Goal: Task Accomplishment & Management: Use online tool/utility

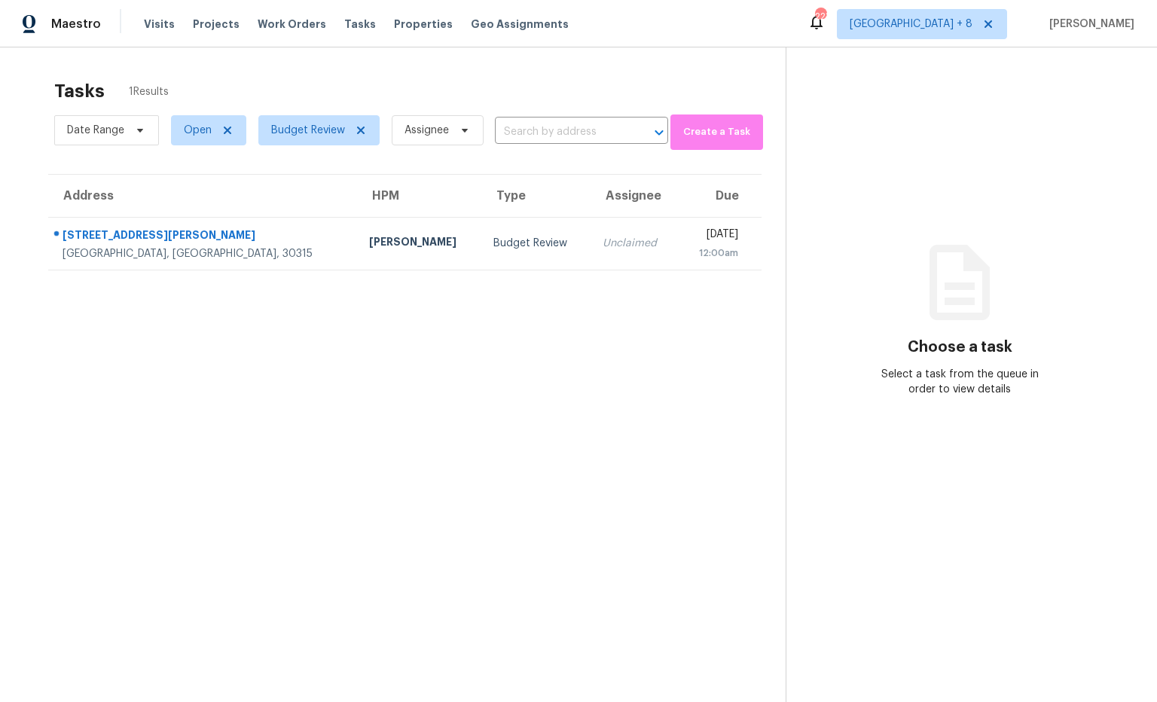
scroll to position [47, 0]
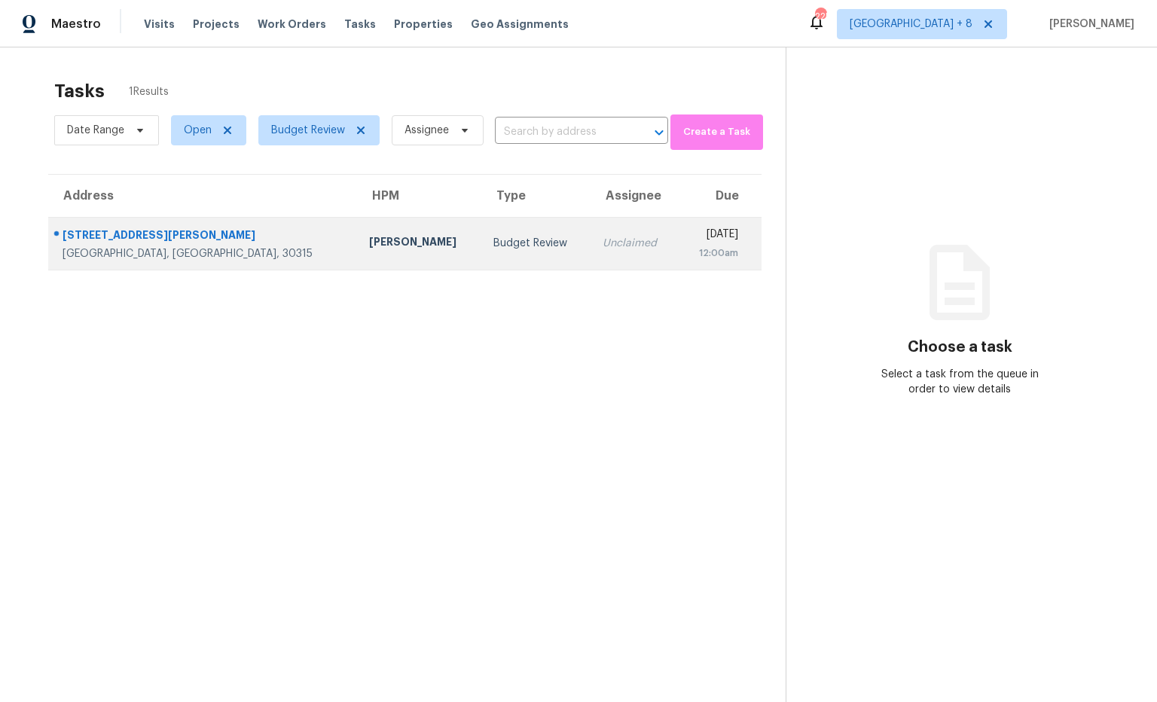
click at [140, 239] on div "[STREET_ADDRESS][PERSON_NAME]" at bounding box center [204, 237] width 283 height 19
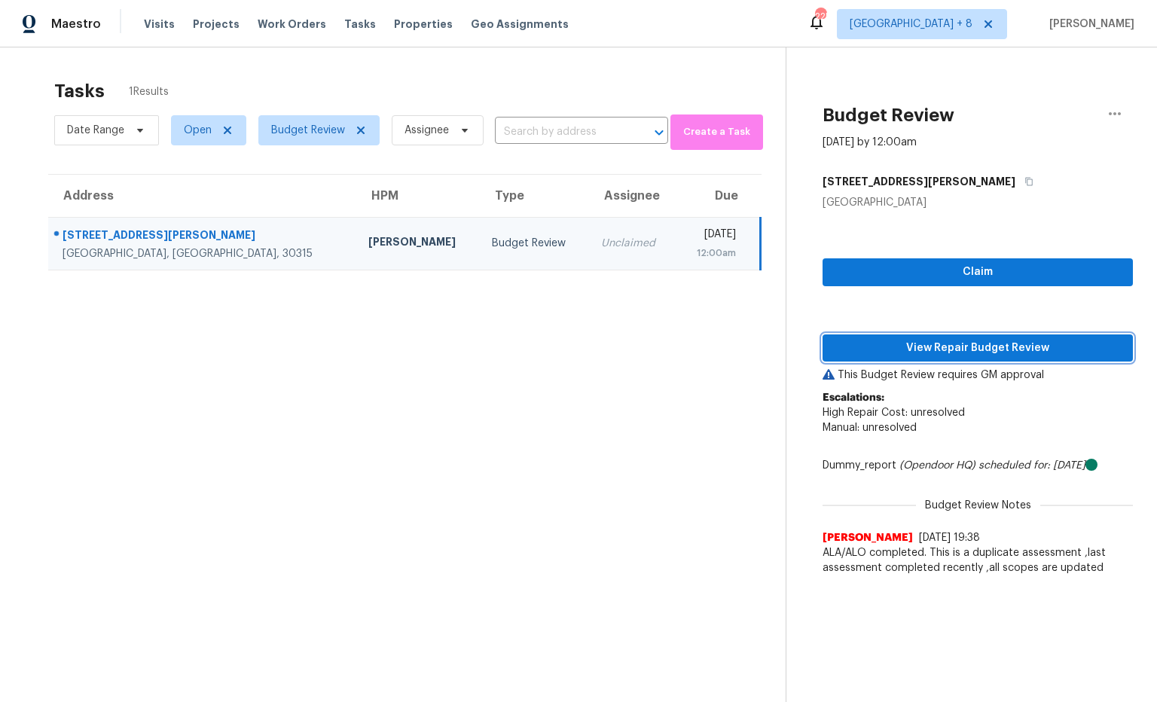
click at [1033, 343] on span "View Repair Budget Review" at bounding box center [978, 348] width 286 height 19
